Goal: Task Accomplishment & Management: Manage account settings

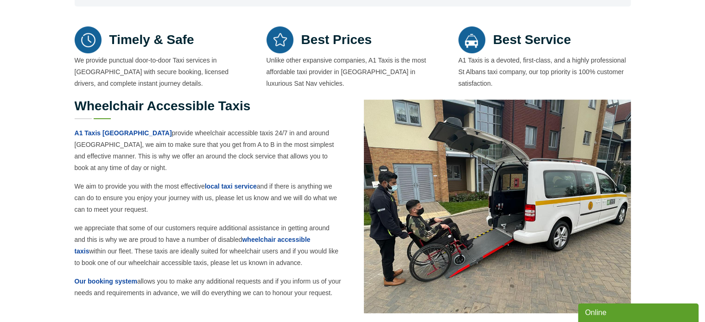
scroll to position [417, 0]
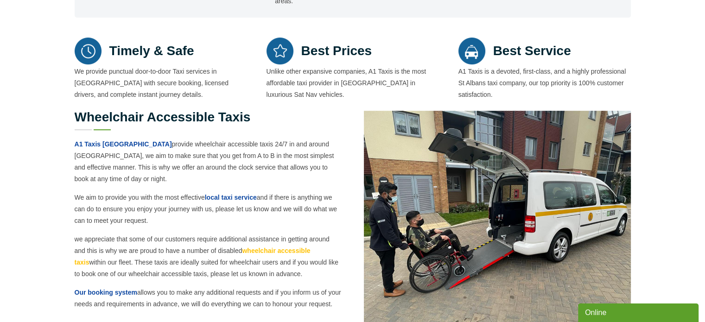
click at [300, 247] on link "wheelchair accessible taxis" at bounding box center [193, 256] width 236 height 19
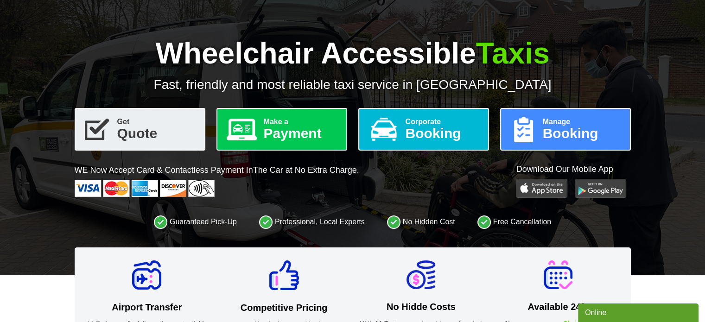
scroll to position [185, 0]
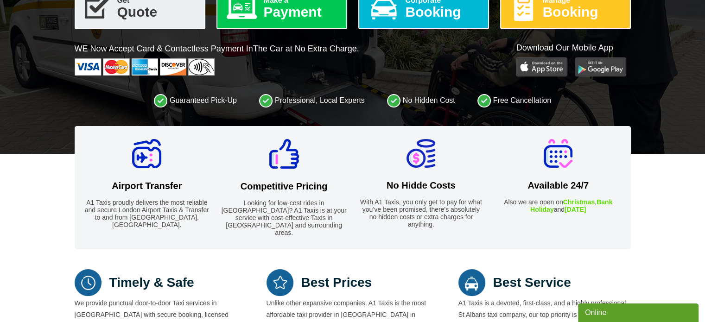
click at [534, 11] on link "Manage Booking" at bounding box center [565, 8] width 131 height 43
